Goal: Task Accomplishment & Management: Manage account settings

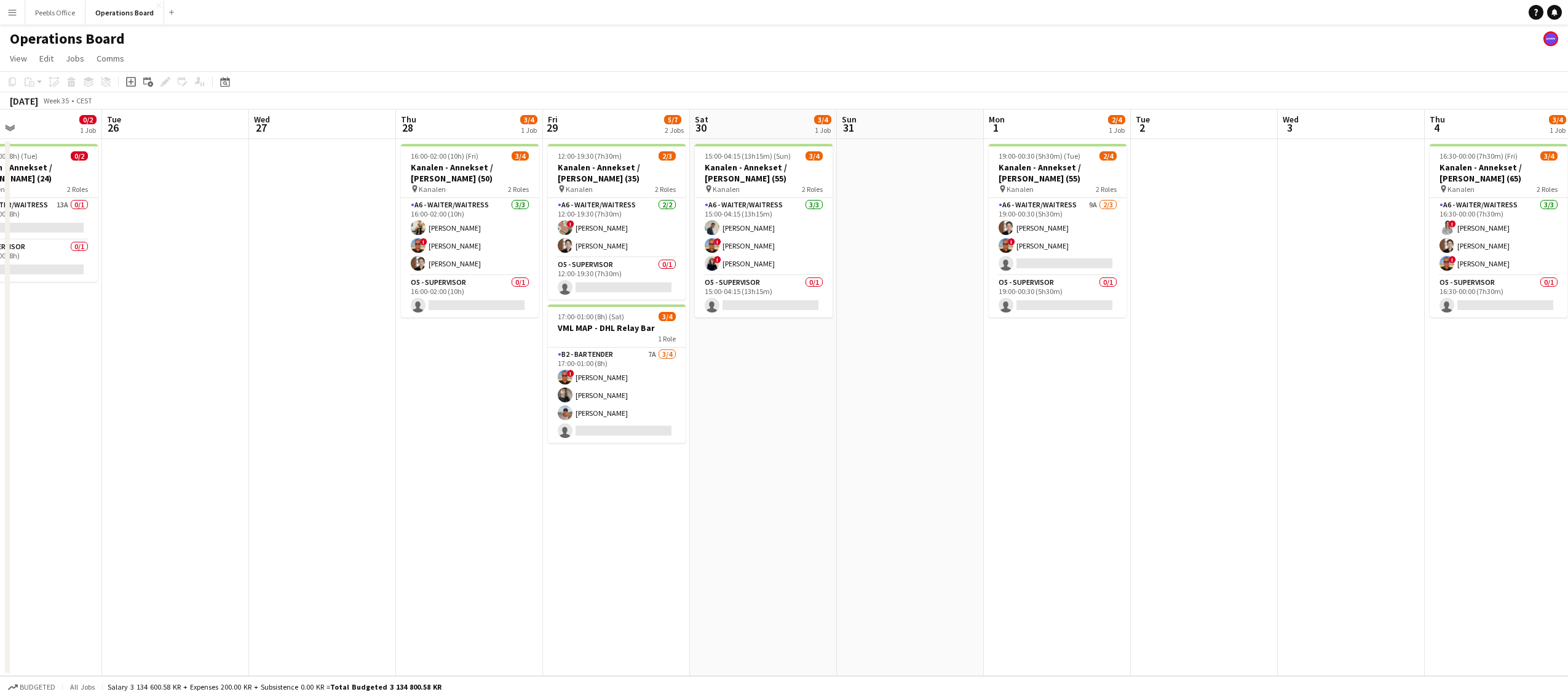
scroll to position [0, 321]
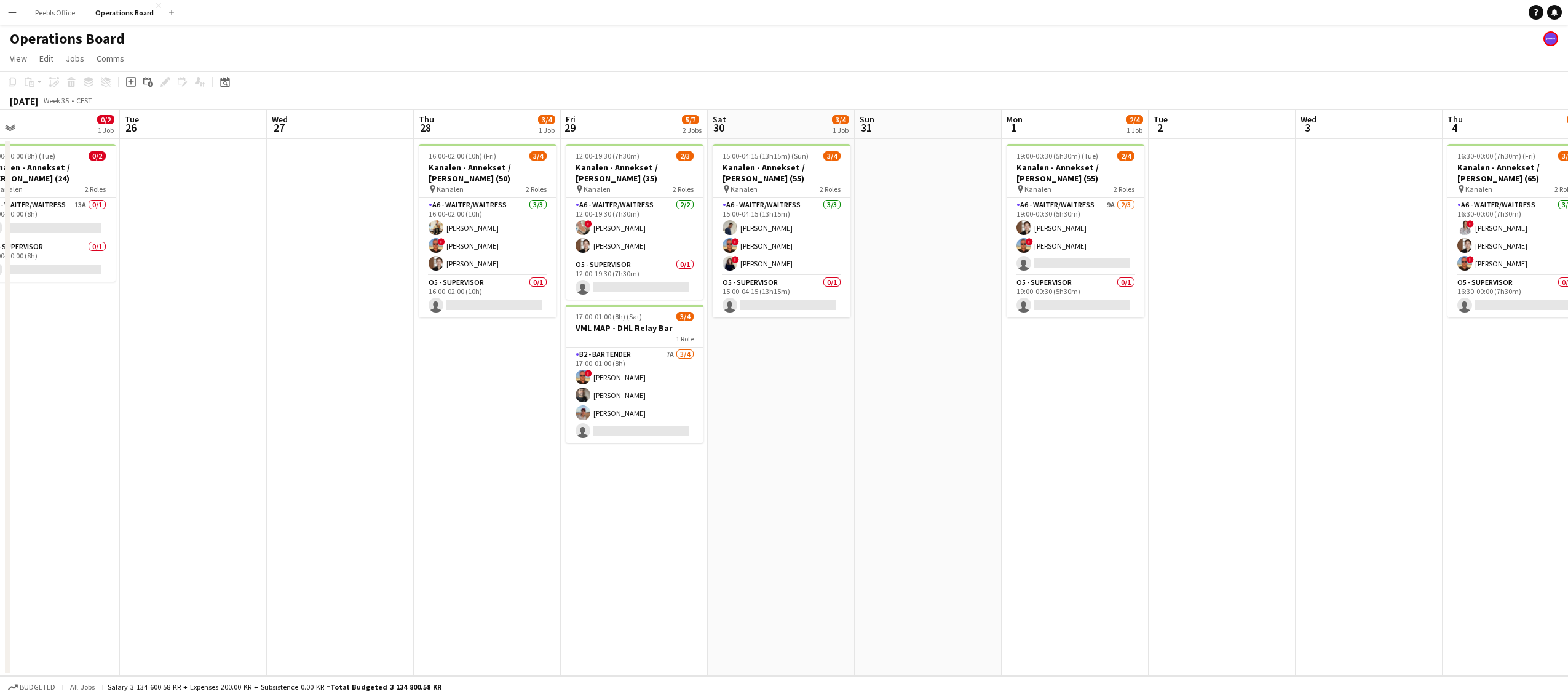
drag, startPoint x: 387, startPoint y: 379, endPoint x: 1261, endPoint y: 494, distance: 881.5
click at [1261, 494] on app-calendar-viewport "Sat 23 5/5 1 Job Sun 24 Mon 25 0/2 1 Job Tue 26 Wed 27 Thu 28 3/4 1 Job Fri 29 …" at bounding box center [784, 393] width 1568 height 567
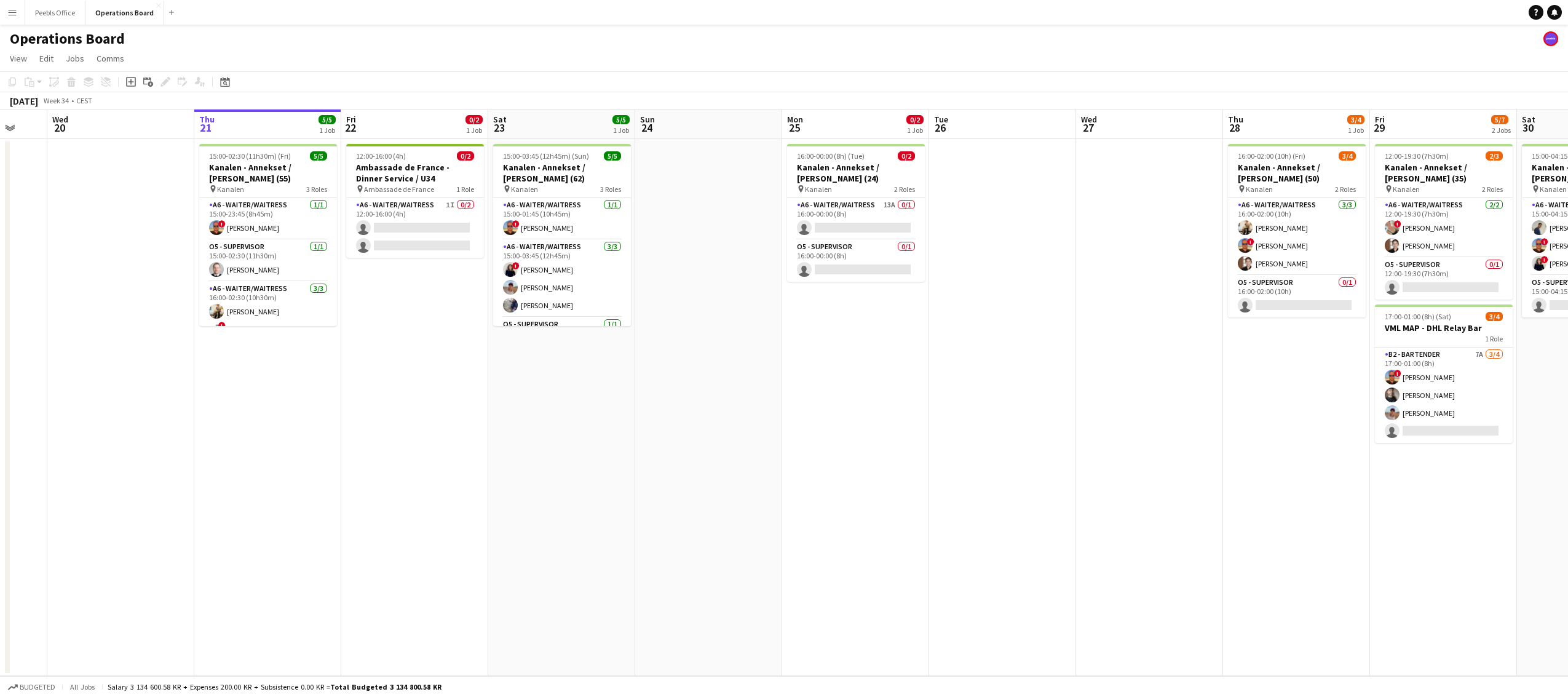
scroll to position [0, 354]
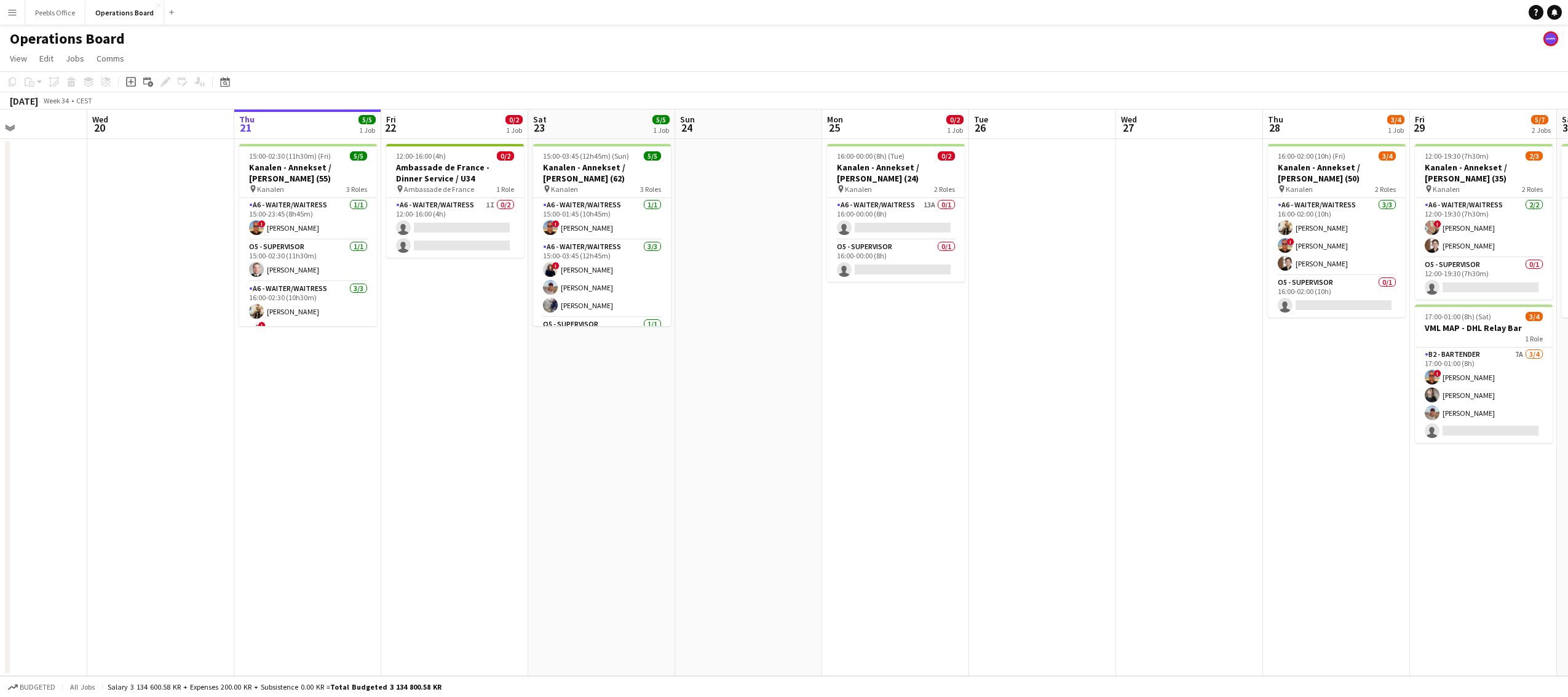
drag, startPoint x: 375, startPoint y: 465, endPoint x: 1216, endPoint y: 519, distance: 842.7
click at [1216, 519] on app-calendar-viewport "Sun 17 Mon 18 2/2 1 Job Tue 19 Wed 20 Thu 21 5/5 1 Job Fri 22 0/2 1 Job Sat 23 …" at bounding box center [784, 393] width 1568 height 567
click at [438, 234] on app-card-role "A6 - WAITER/WAITRESS 1I 0/2 12:00-16:00 (4h) single-neutral-actions single-neut…" at bounding box center [455, 228] width 137 height 59
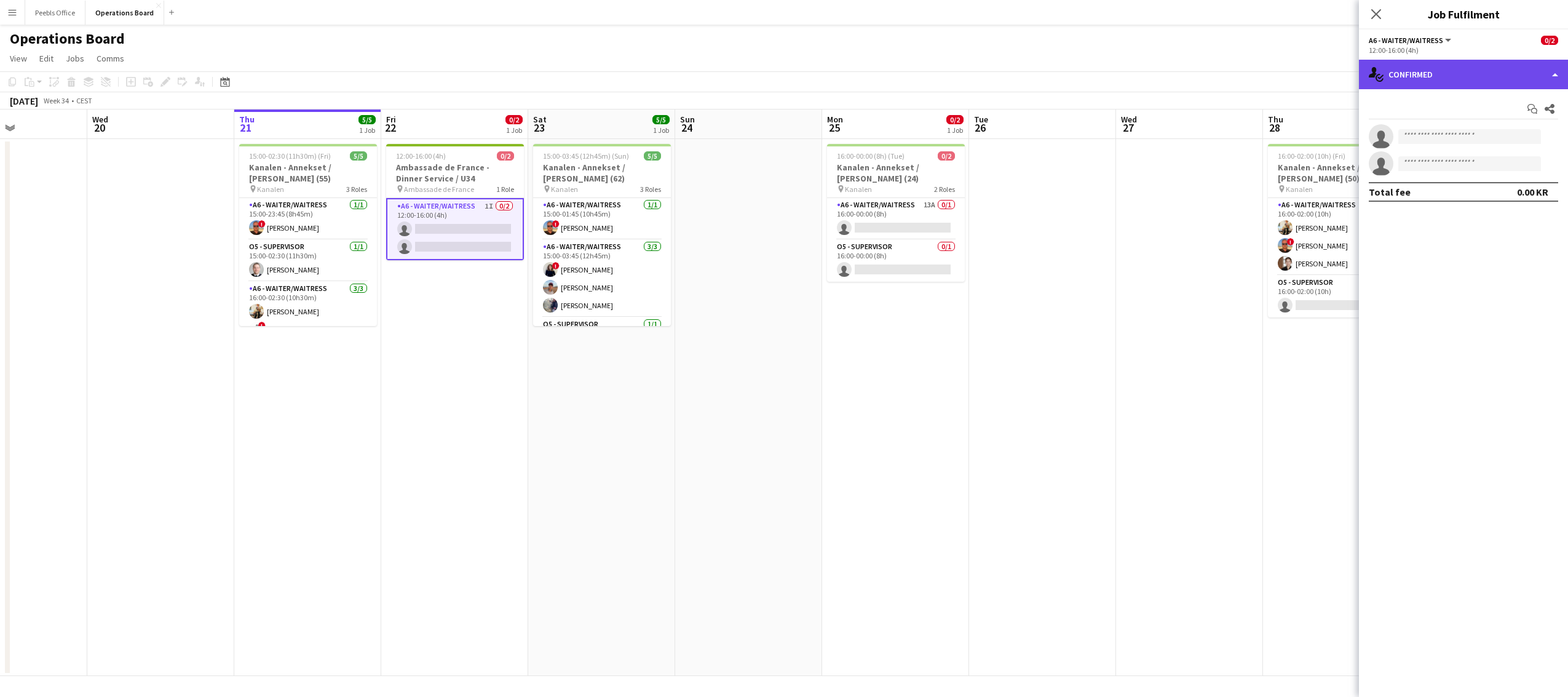
click at [1483, 66] on div "single-neutral-actions-check-2 Confirmed" at bounding box center [1463, 74] width 209 height 30
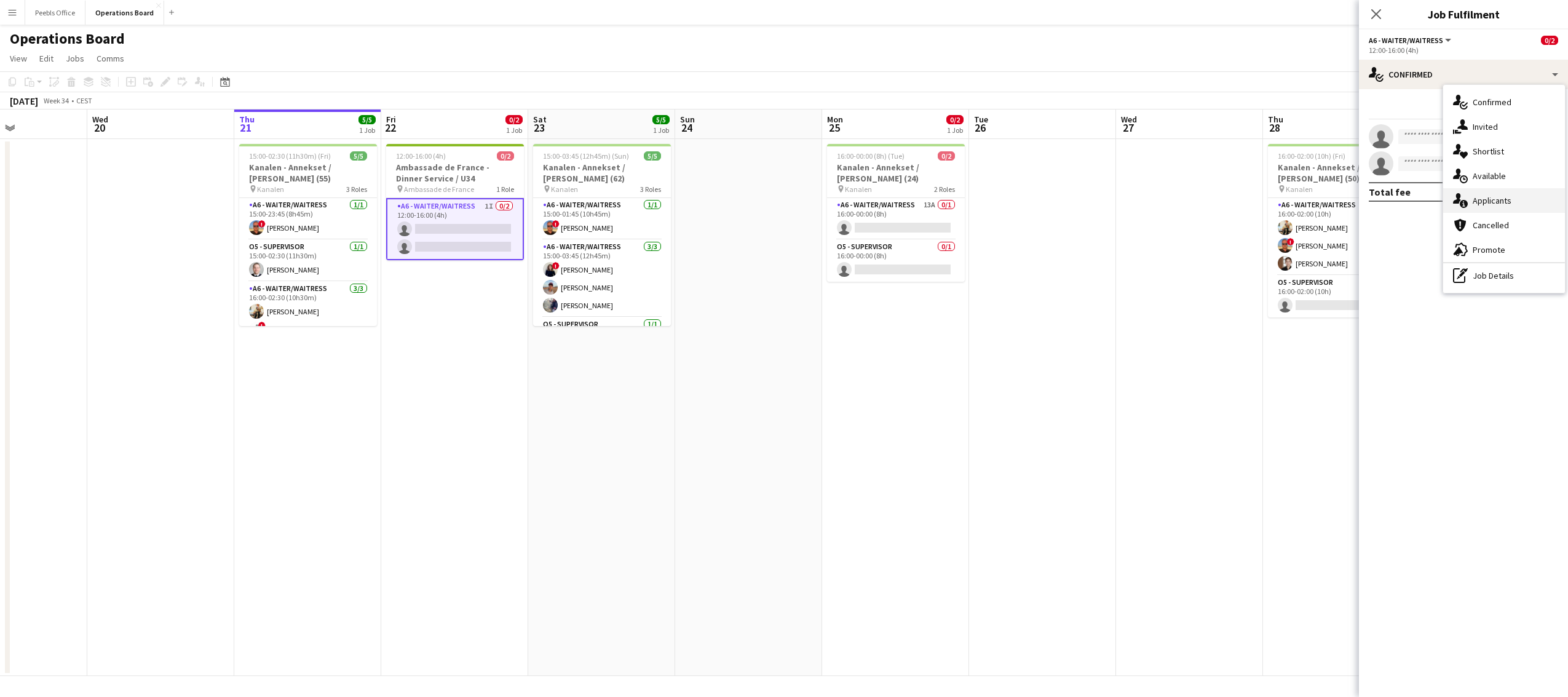
click at [1497, 199] on div "single-neutral-actions-information Applicants" at bounding box center [1504, 201] width 122 height 24
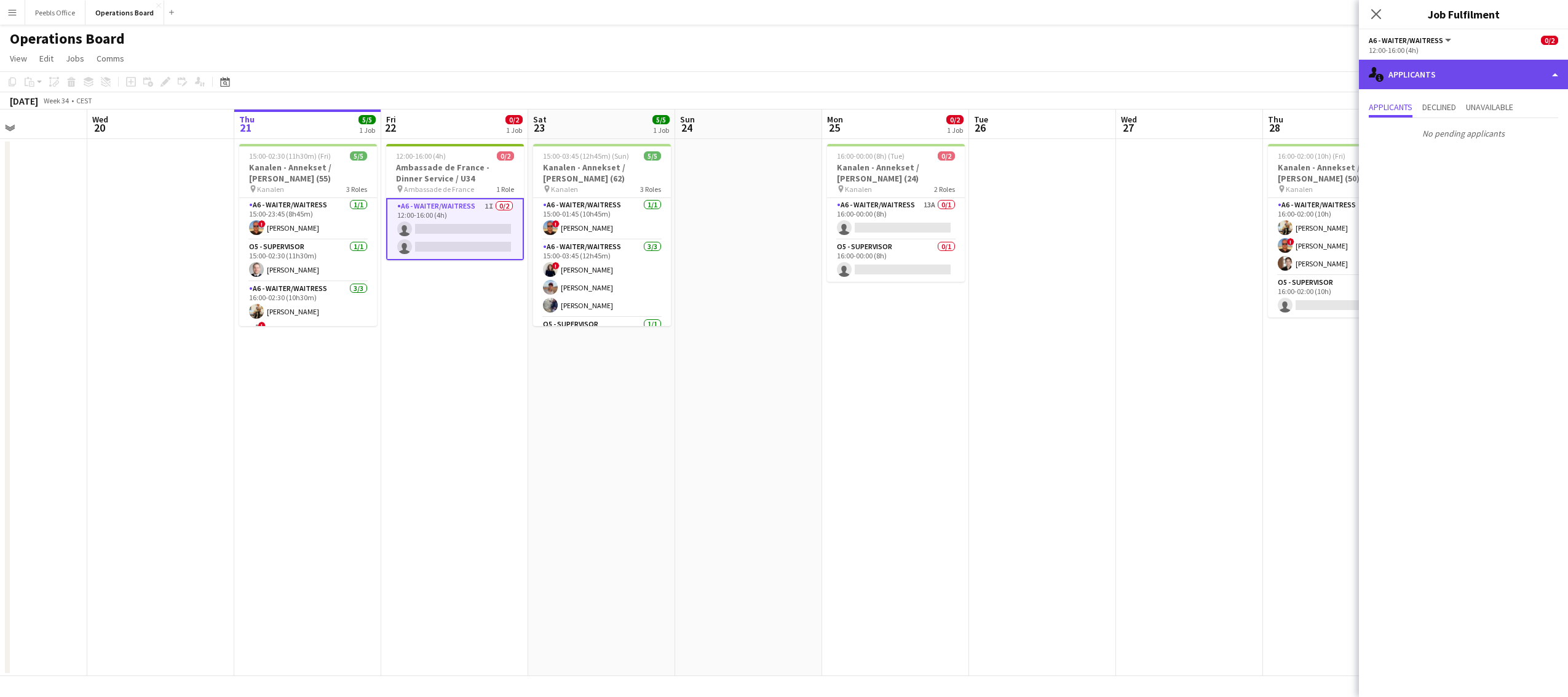
click at [1467, 75] on div "single-neutral-actions-information Applicants" at bounding box center [1463, 74] width 209 height 30
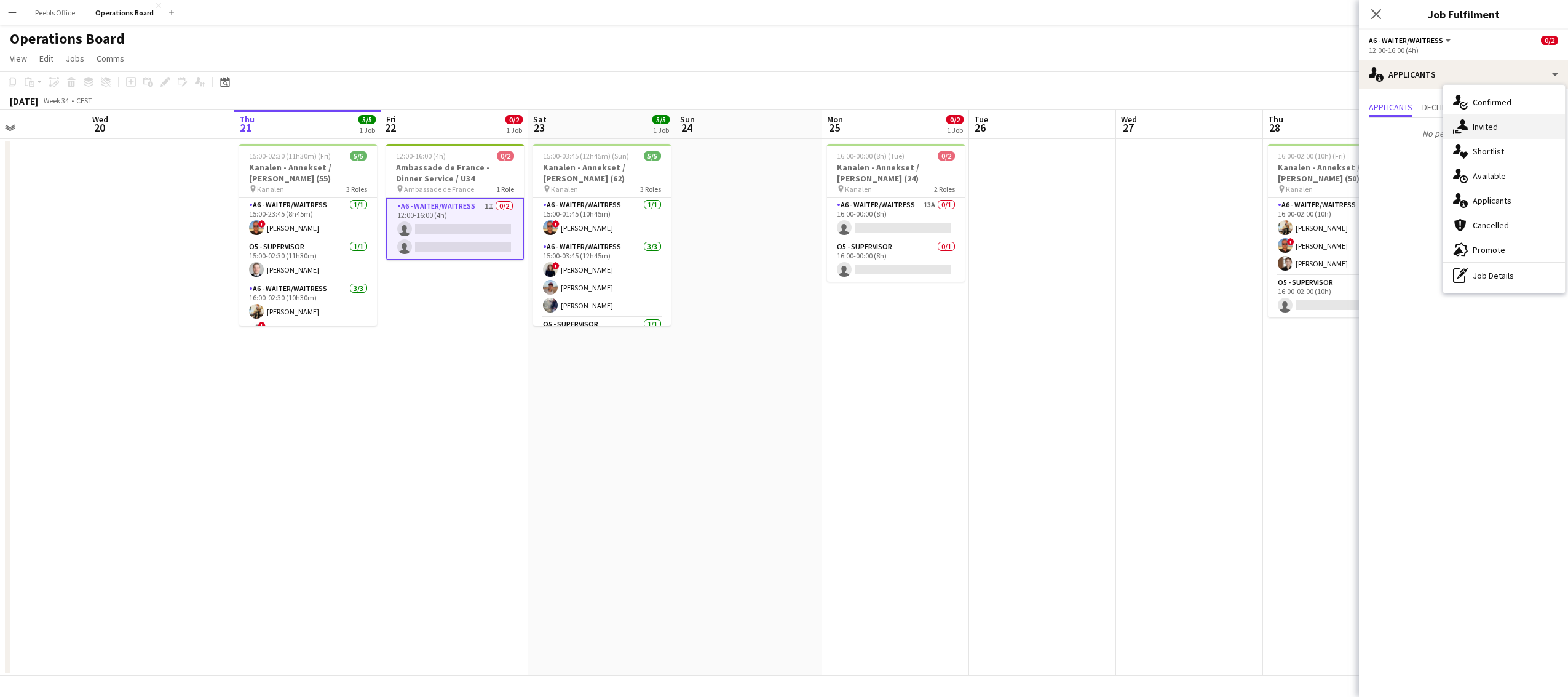
click at [1505, 132] on div "single-neutral-actions-share-1 Invited" at bounding box center [1504, 126] width 122 height 24
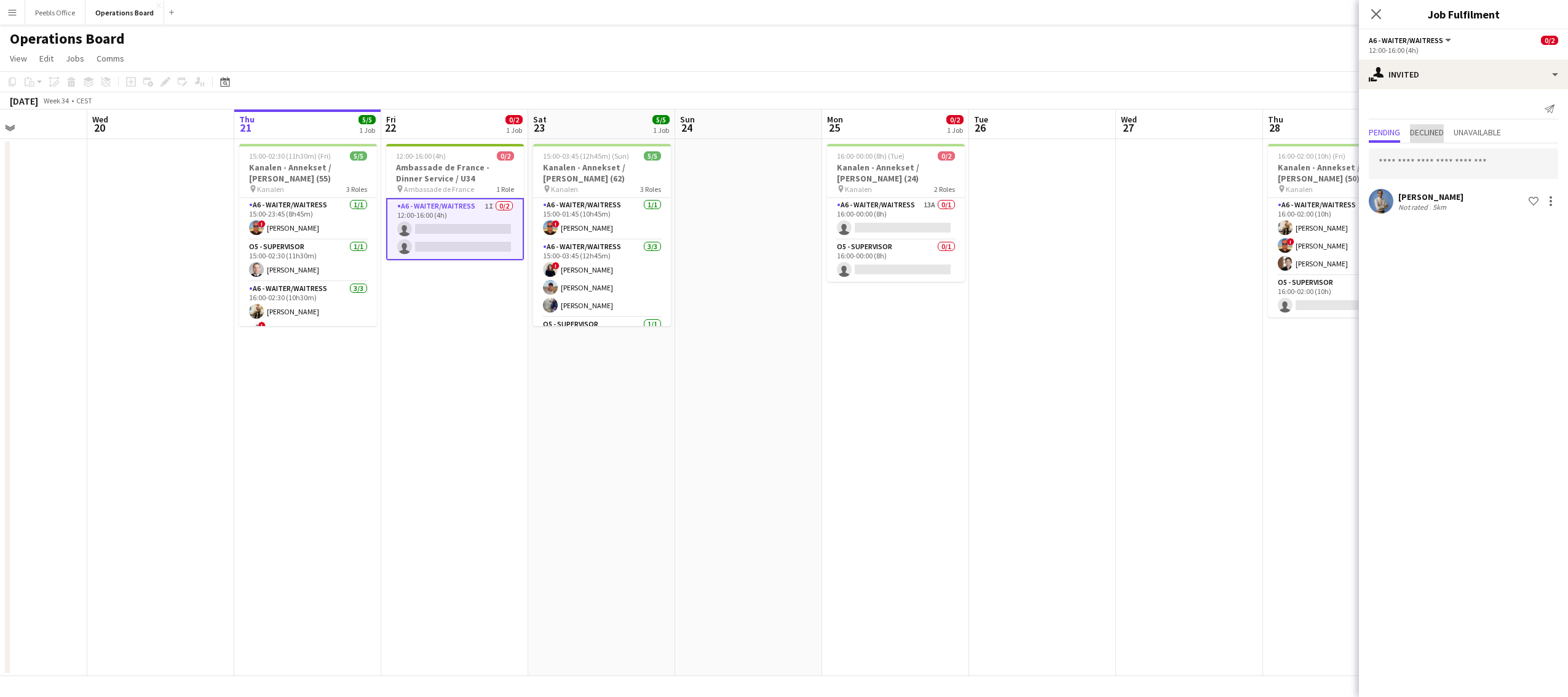
click at [1436, 137] on span "Declined" at bounding box center [1427, 132] width 33 height 8
click at [1382, 136] on span "Pending" at bounding box center [1384, 132] width 32 height 8
click at [1378, 18] on icon "Close pop-in" at bounding box center [1376, 14] width 12 height 12
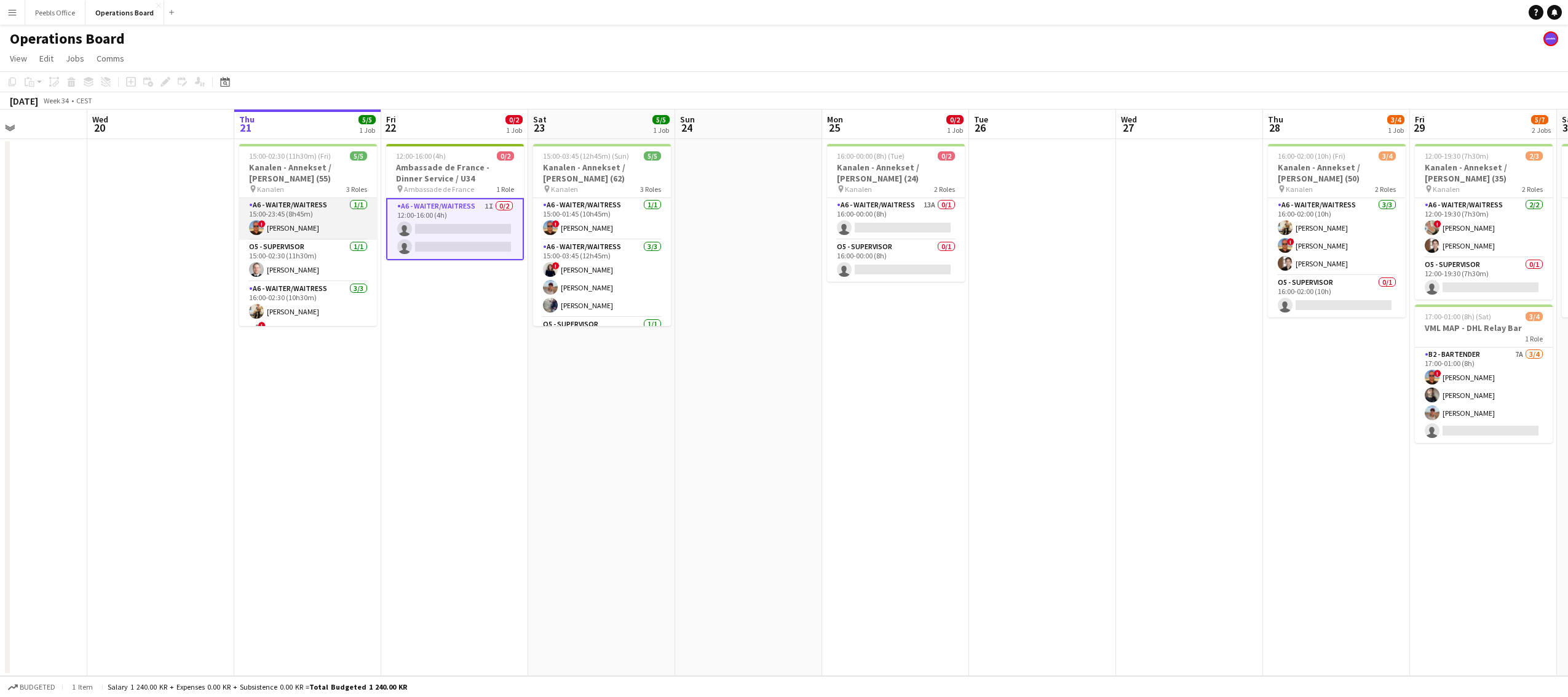
click at [298, 208] on app-card-role "A6 - WAITER/WAITRESS [DATE] 15:00-23:45 (8h45m) ! [PERSON_NAME]" at bounding box center [307, 218] width 137 height 42
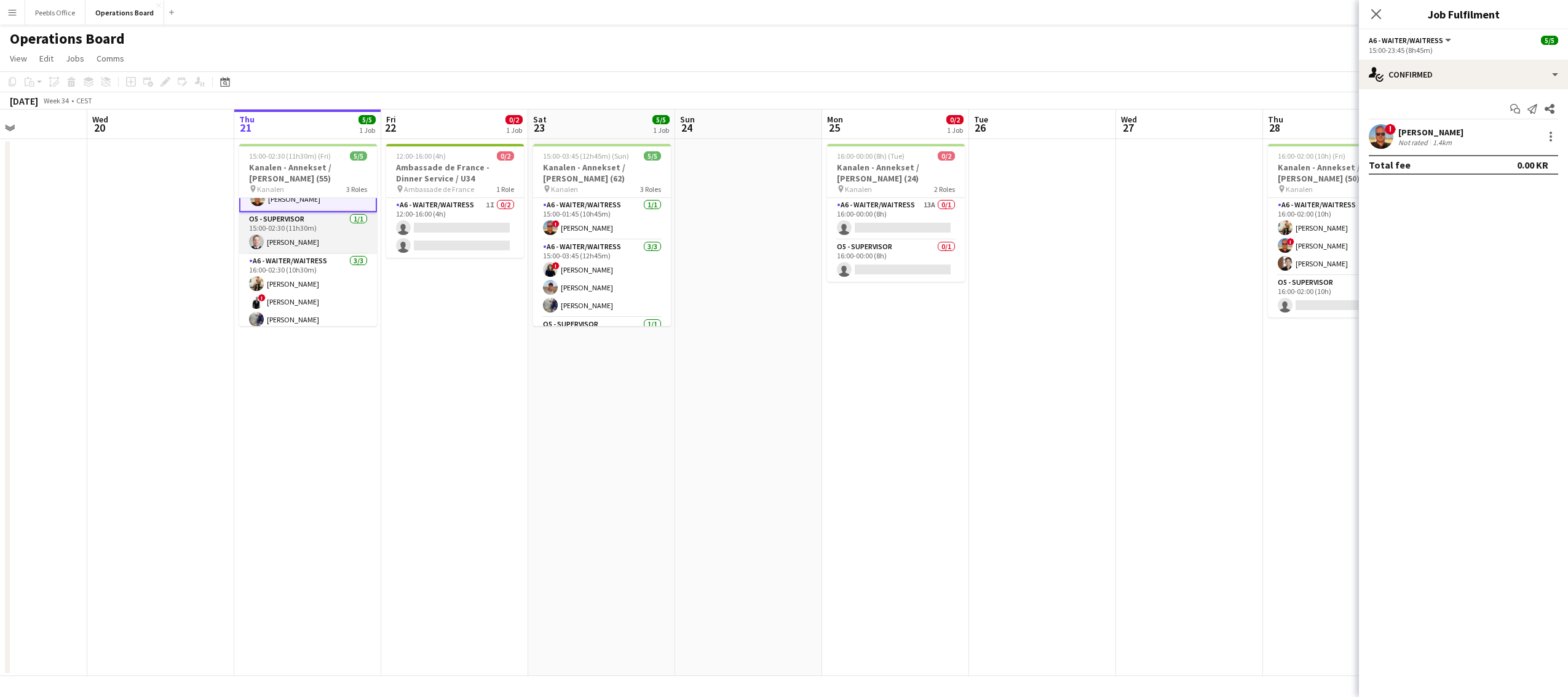
scroll to position [39, 0]
click at [300, 269] on app-card-role "A6 - WAITER/WAITRESS [DATE] 16:00-02:30 (10h30m) [PERSON_NAME] ! [PERSON_NAME] …" at bounding box center [307, 286] width 137 height 77
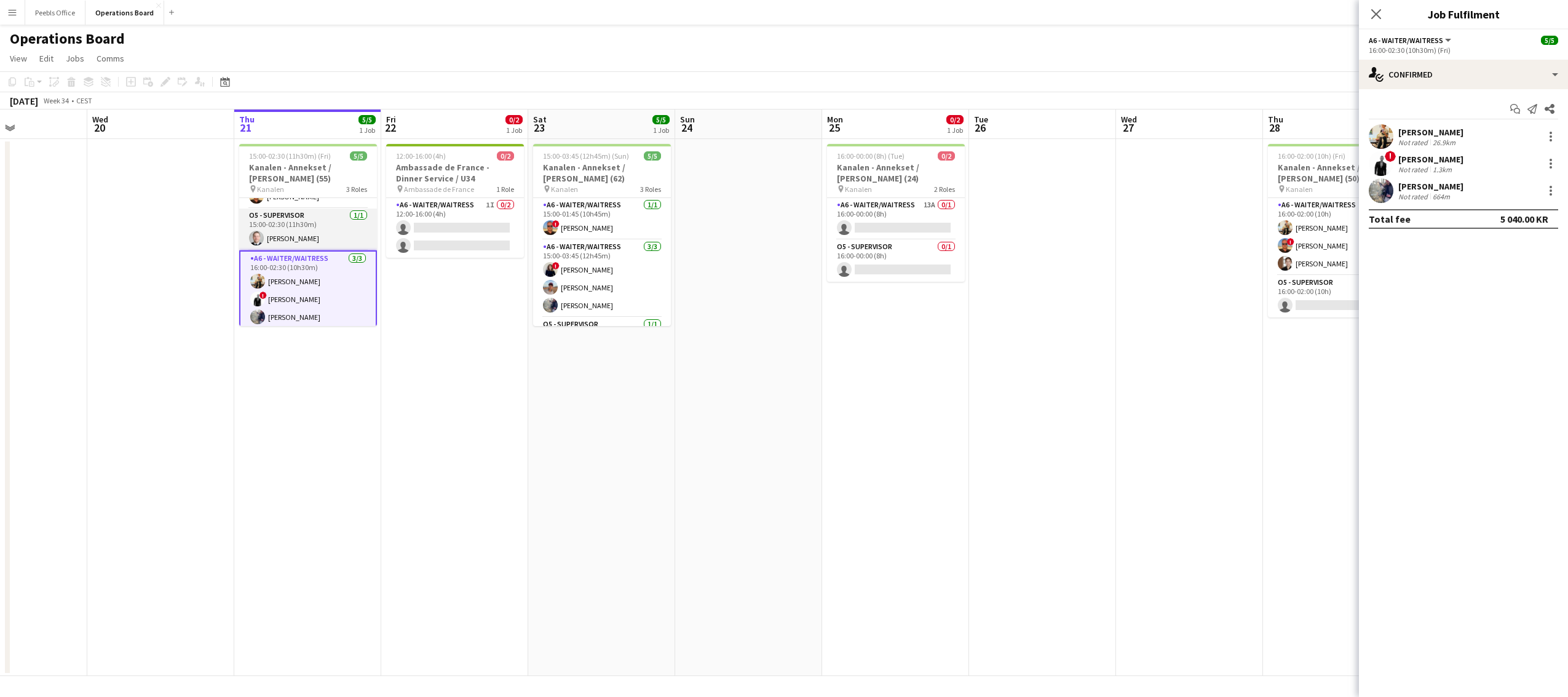
scroll to position [0, 0]
click at [280, 217] on app-card-role "A6 - WAITER/WAITRESS [DATE] 15:00-23:45 (8h45m) ! [PERSON_NAME]" at bounding box center [307, 218] width 137 height 42
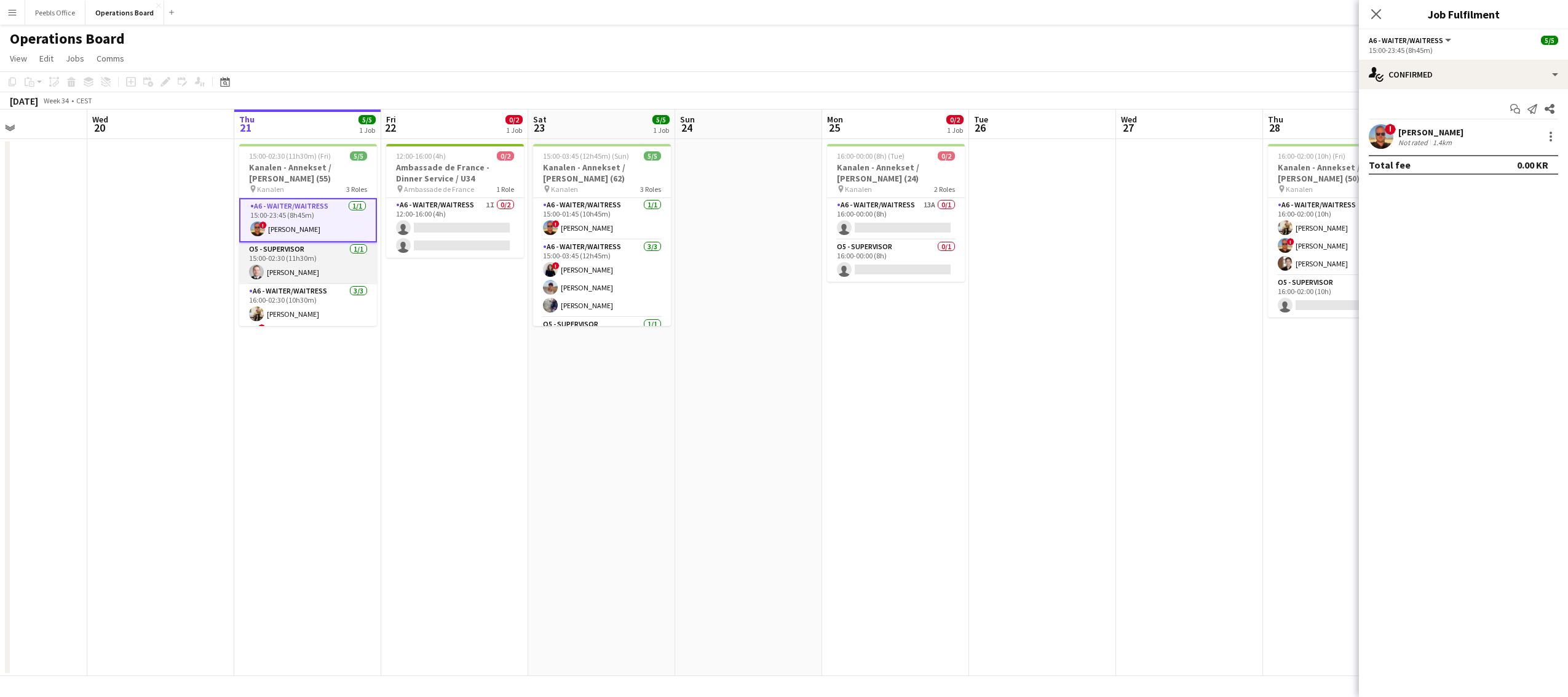
click at [281, 263] on app-card-role "O5 - SUPERVISOR [DATE] 15:00-02:30 (11h30m) [PERSON_NAME]" at bounding box center [307, 263] width 137 height 42
click at [286, 219] on app-card-role "A6 - WAITER/WAITRESS [DATE] 15:00-23:45 (8h45m) ! [PERSON_NAME]" at bounding box center [307, 218] width 137 height 42
click at [285, 262] on app-card-role "O5 - SUPERVISOR [DATE] 15:00-02:30 (11h30m) [PERSON_NAME]" at bounding box center [307, 263] width 137 height 42
click at [420, 358] on app-date-cell "12:00-16:00 (4h) 0/2 Ambassade de France - Dinner Service / U34 pin Ambassade d…" at bounding box center [454, 408] width 147 height 537
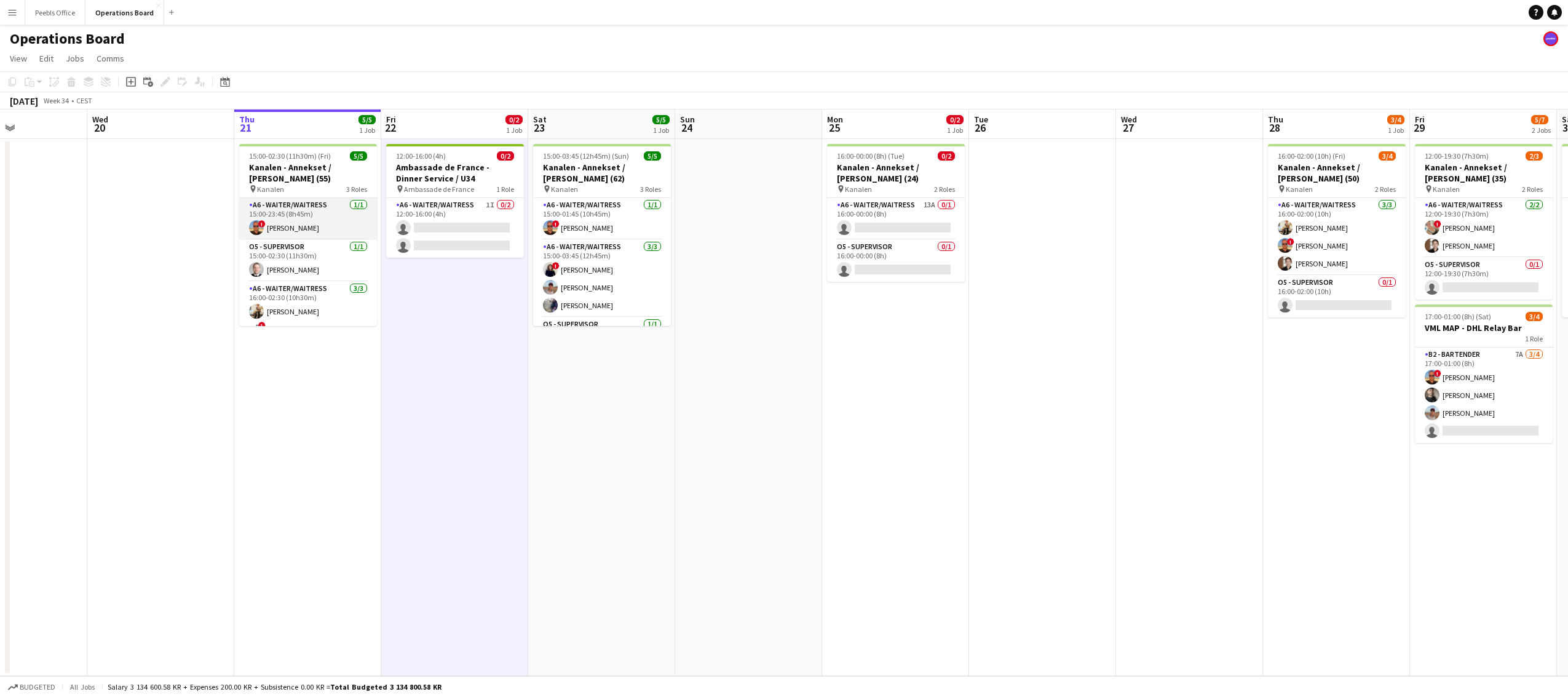
click at [301, 223] on app-card-role "A6 - WAITER/WAITRESS [DATE] 15:00-23:45 (8h45m) ! [PERSON_NAME]" at bounding box center [307, 218] width 137 height 42
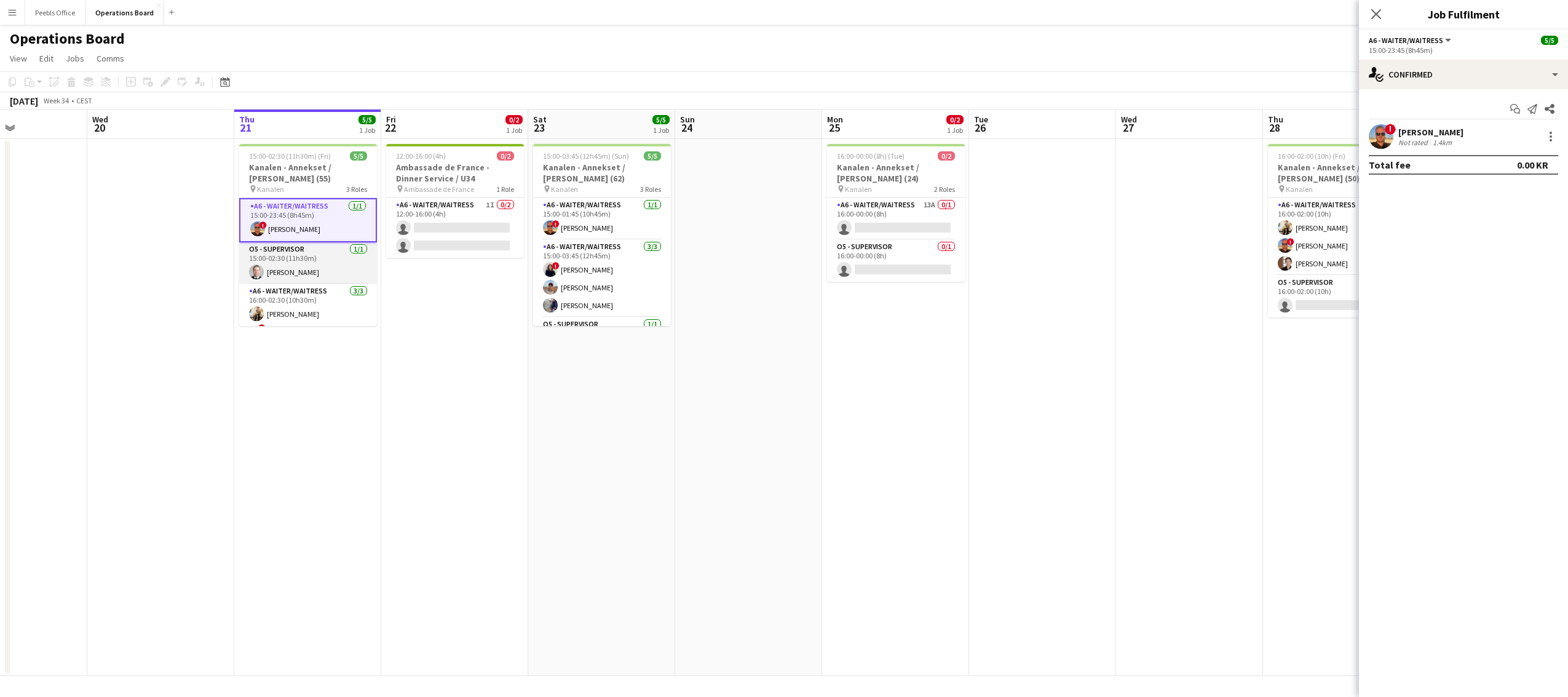
click at [299, 263] on app-card-role "O5 - SUPERVISOR [DATE] 15:00-02:30 (11h30m) [PERSON_NAME]" at bounding box center [307, 263] width 137 height 42
